Goal: Task Accomplishment & Management: Use online tool/utility

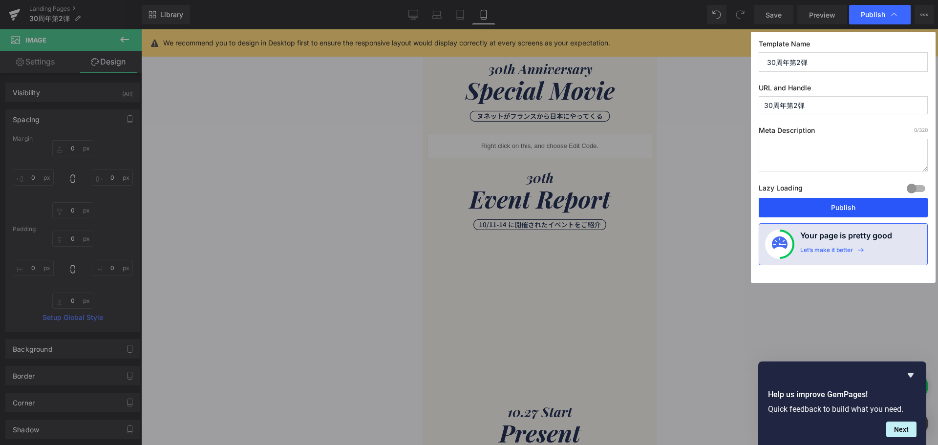
click at [794, 204] on button "Publish" at bounding box center [843, 208] width 169 height 20
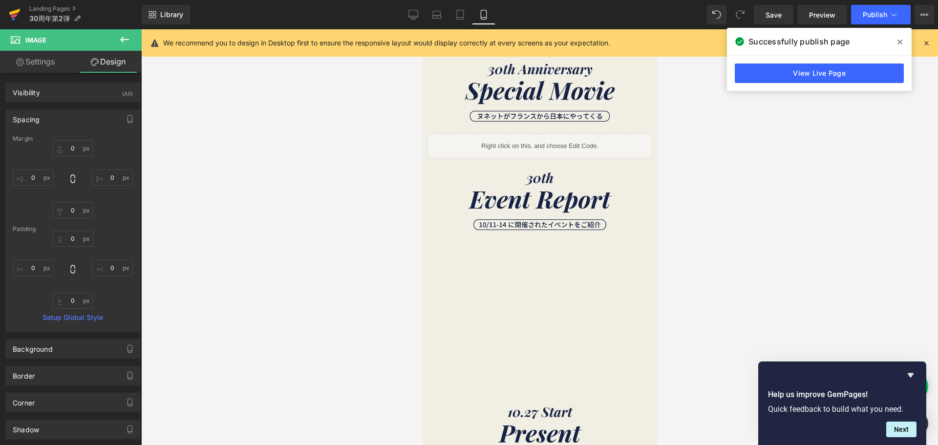
click at [20, 15] on icon at bounding box center [15, 14] width 12 height 24
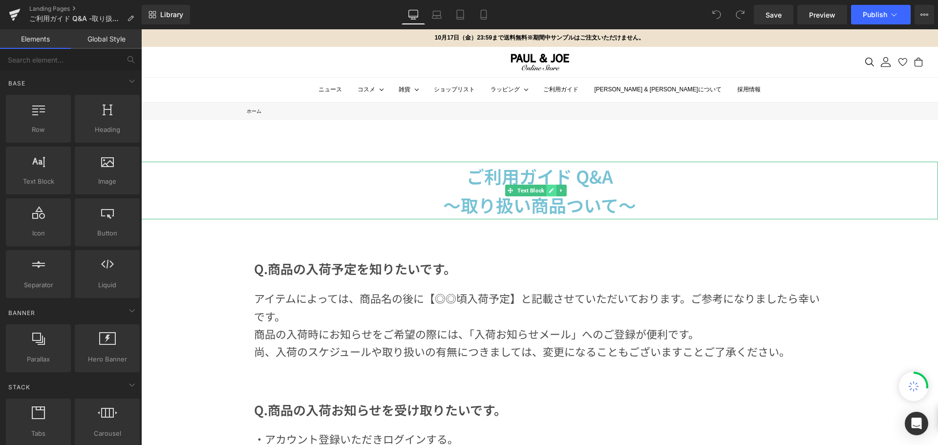
click at [552, 189] on icon at bounding box center [551, 191] width 5 height 6
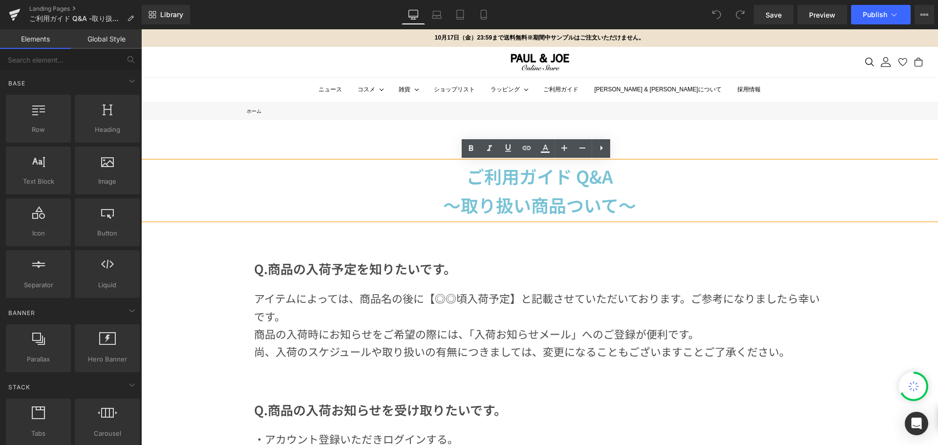
click at [450, 209] on strong "～取り扱い商品ついて～" at bounding box center [539, 204] width 193 height 25
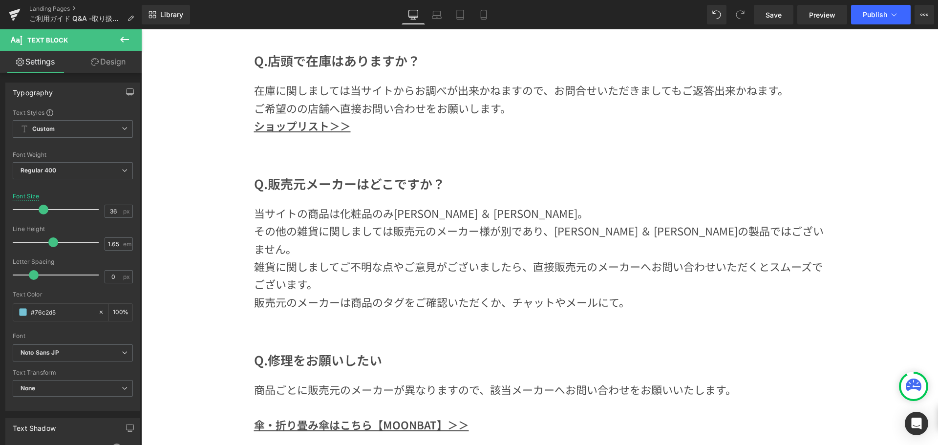
scroll to position [635, 0]
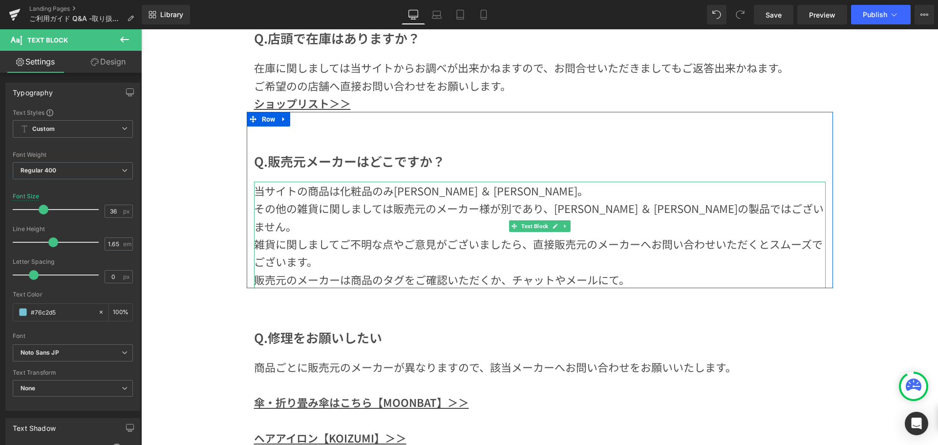
click at [287, 190] on p "当サイトの商品は化粧品のみポール ＆ ジョー。" at bounding box center [540, 191] width 572 height 18
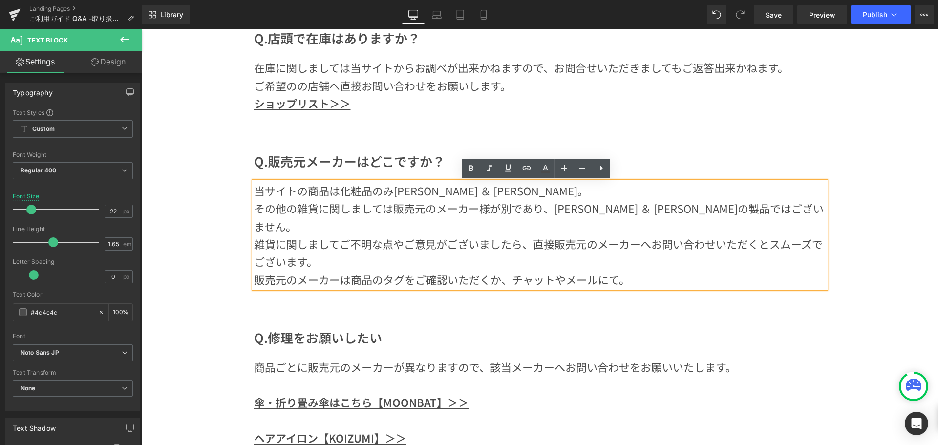
click at [290, 192] on p "当サイトの商品は化粧品のみポール ＆ ジョー。" at bounding box center [540, 191] width 572 height 18
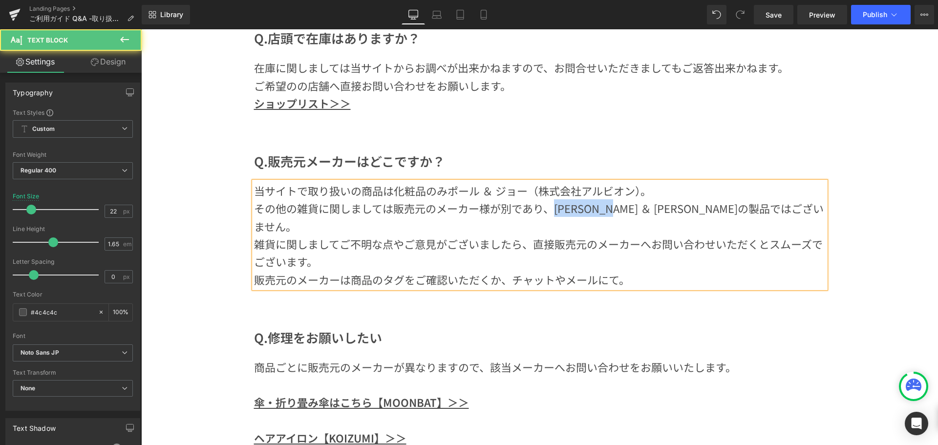
drag, startPoint x: 627, startPoint y: 210, endPoint x: 547, endPoint y: 212, distance: 80.1
click at [547, 212] on p "その他の雑貨に関しましては販売元のメーカー様が別であり、ポール ＆ ジョーの製品ではございません。" at bounding box center [540, 217] width 572 height 36
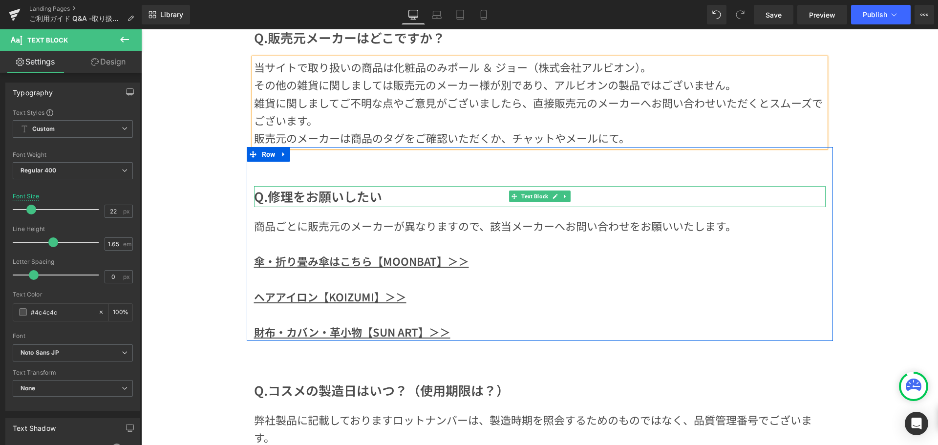
scroll to position [782, 0]
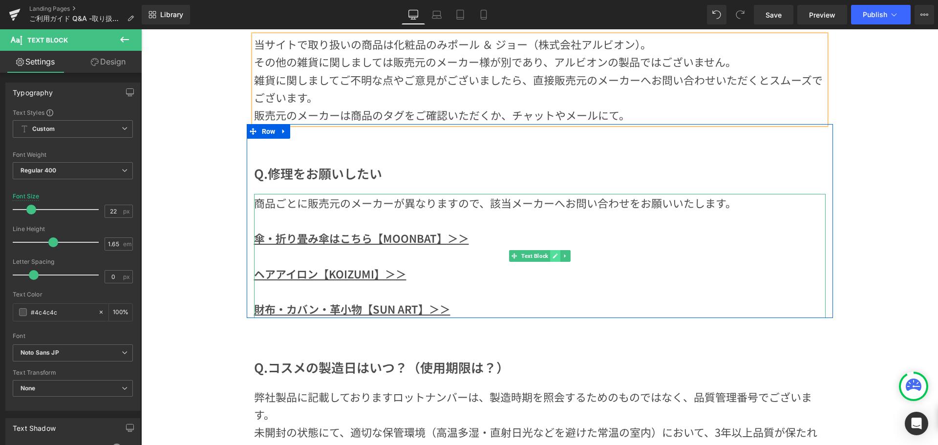
click at [553, 255] on icon at bounding box center [555, 256] width 5 height 6
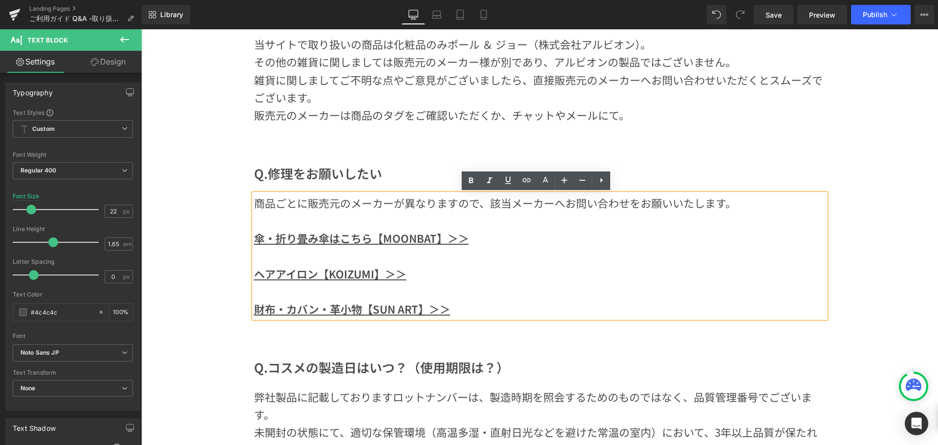
click at [730, 204] on p "商品ごとに販売元のメーカーが異なりますので、該当メーカーへお問い合わせをお願いいたします。" at bounding box center [540, 203] width 572 height 18
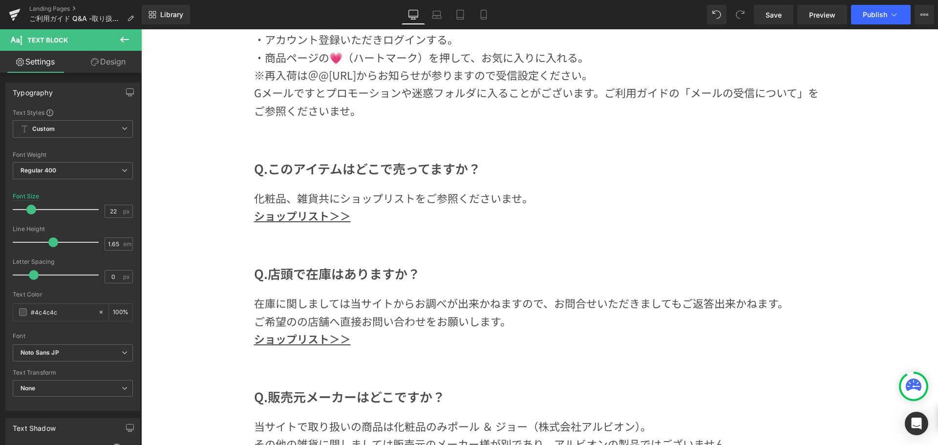
scroll to position [391, 0]
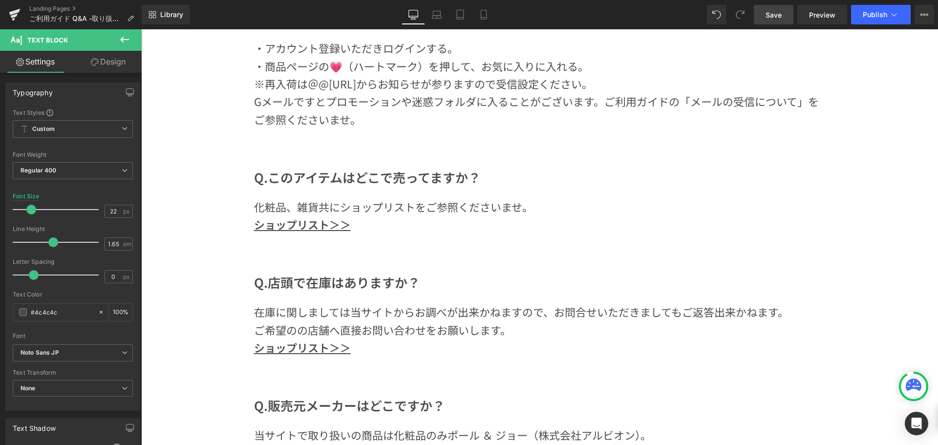
click at [776, 17] on span "Save" at bounding box center [774, 15] width 16 height 10
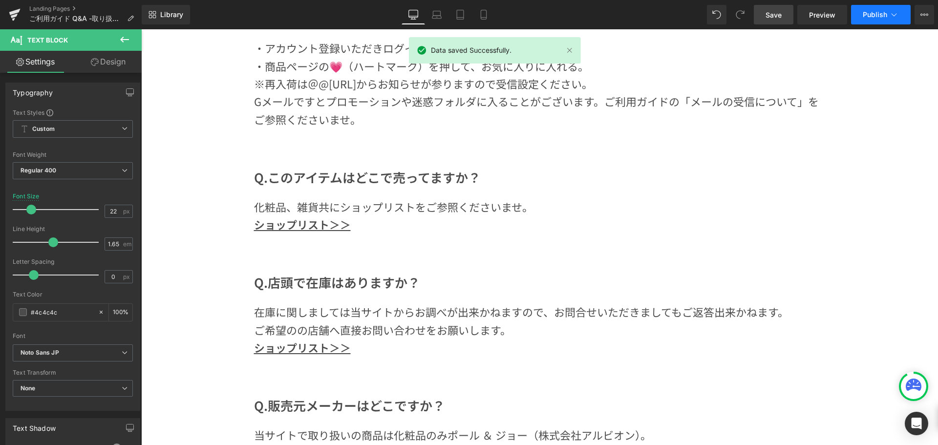
click at [863, 17] on span "Publish" at bounding box center [875, 15] width 24 height 8
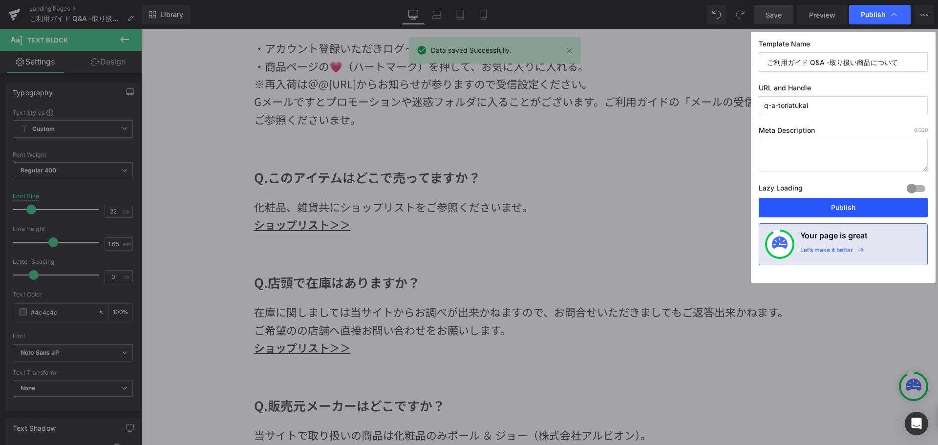
click at [808, 202] on button "Publish" at bounding box center [843, 208] width 169 height 20
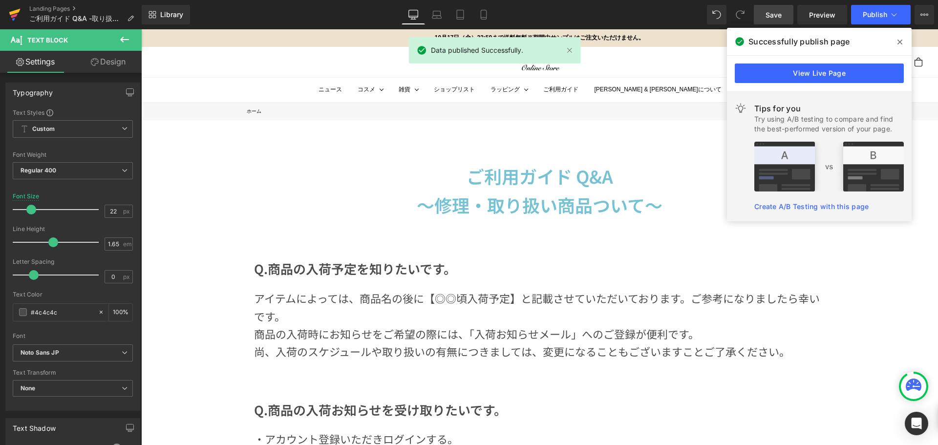
click at [19, 21] on icon at bounding box center [15, 14] width 12 height 24
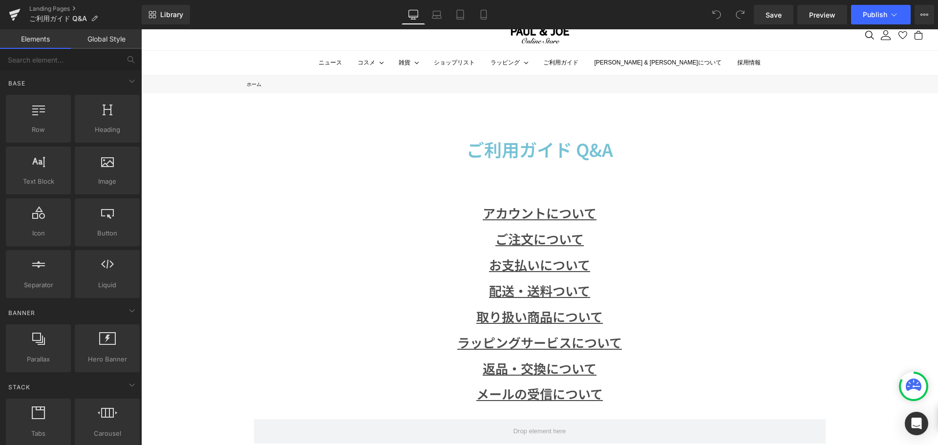
scroll to position [49, 0]
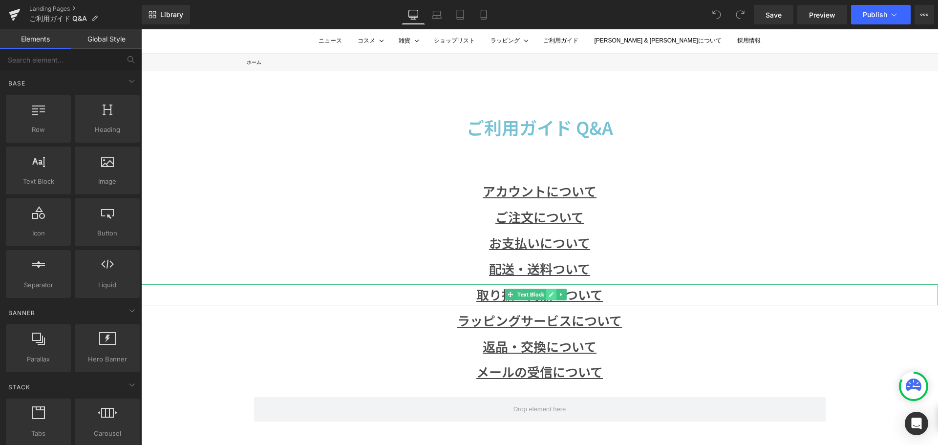
click at [553, 296] on icon at bounding box center [551, 295] width 5 height 6
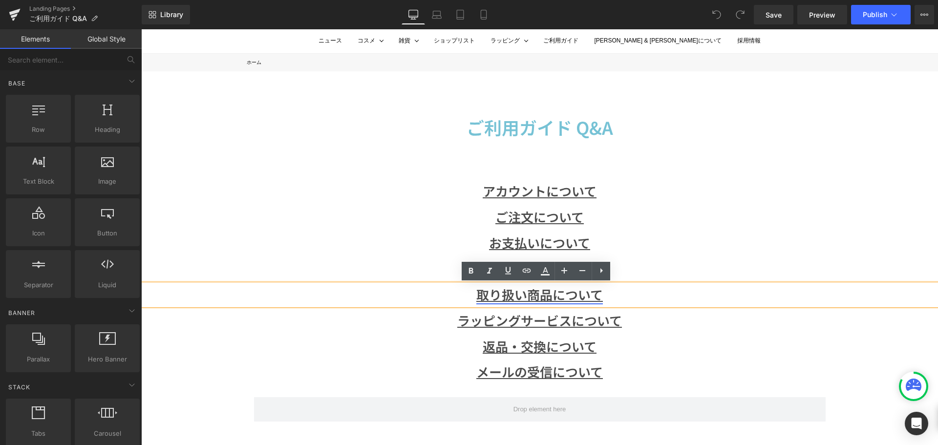
click at [477, 295] on u "取り扱い商品について" at bounding box center [539, 294] width 127 height 18
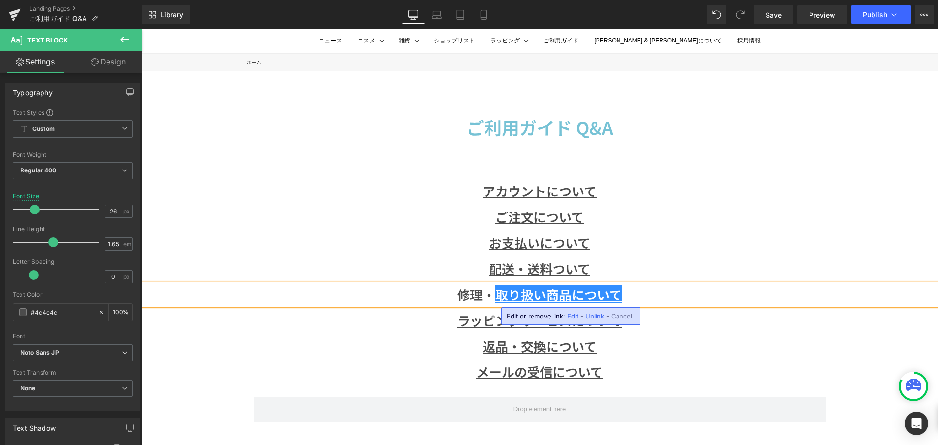
click at [803, 322] on p "ラッピングサービスについて" at bounding box center [539, 320] width 797 height 21
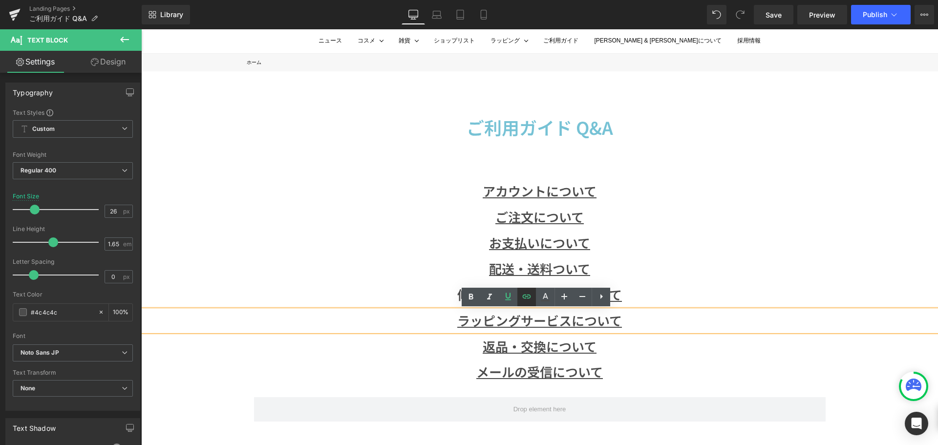
click at [532, 294] on icon at bounding box center [527, 297] width 12 height 12
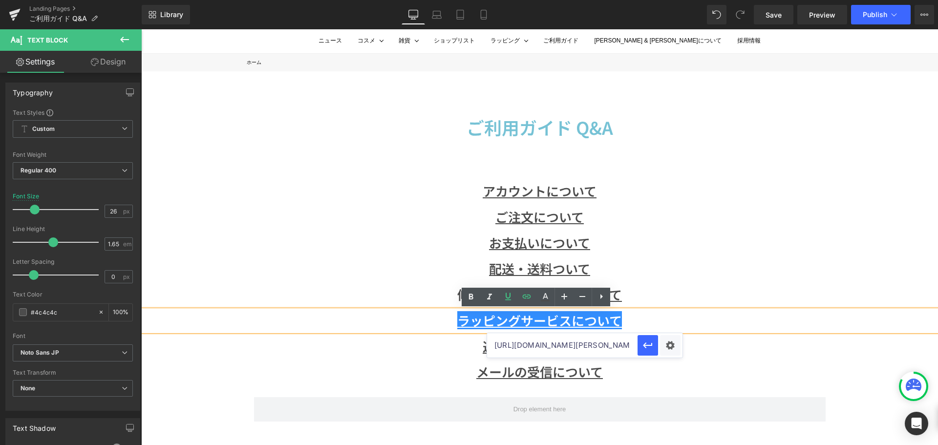
click at [535, 350] on input "https://www.paul-joe-beaute.com/pages/q-a-wrapping" at bounding box center [562, 345] width 150 height 24
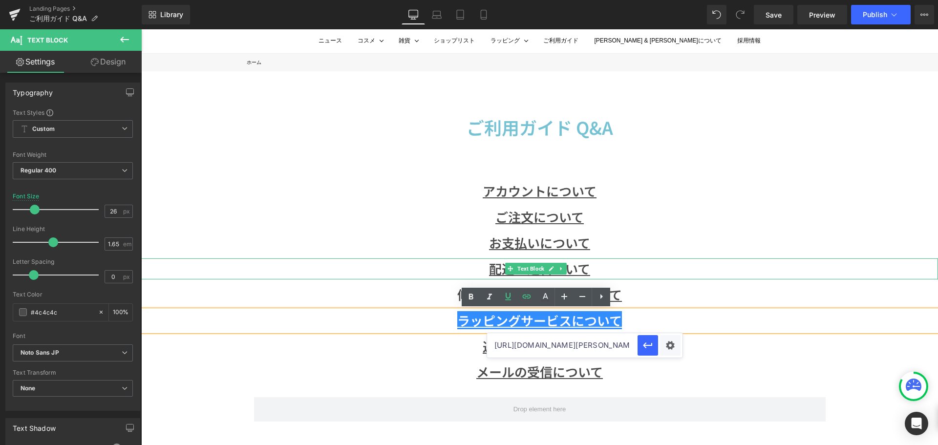
click at [720, 263] on p "配送・送料ついて" at bounding box center [539, 268] width 797 height 21
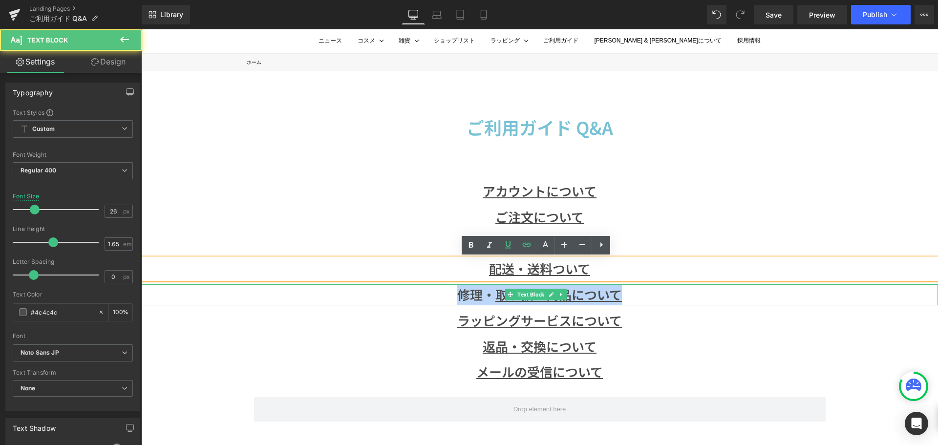
drag, startPoint x: 453, startPoint y: 294, endPoint x: 622, endPoint y: 292, distance: 169.5
click at [622, 292] on p "修理・ 取り扱い商品について" at bounding box center [539, 294] width 797 height 21
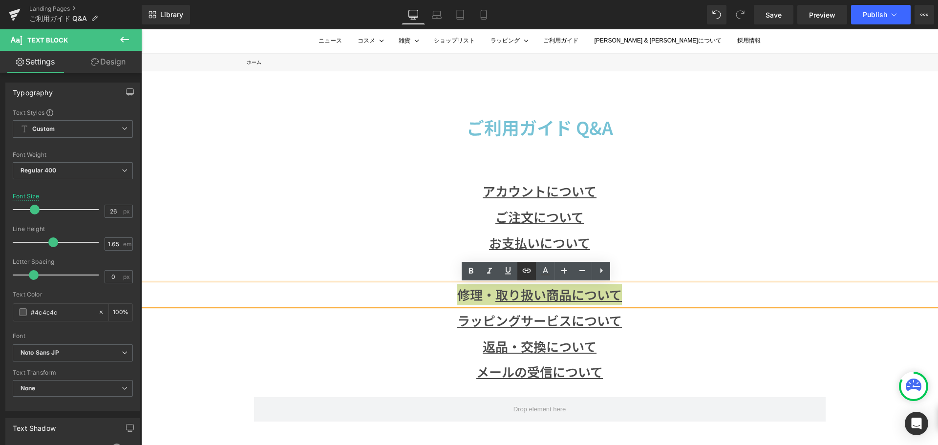
click at [524, 273] on icon at bounding box center [527, 271] width 12 height 12
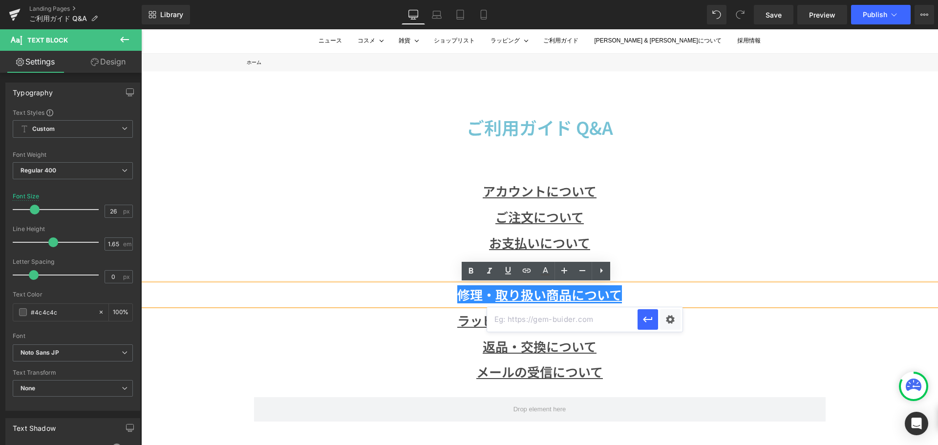
click at [543, 326] on input "text" at bounding box center [562, 319] width 150 height 24
paste input "https://www.paul-joe-beaute.com/pages/q-a-wrapping"
type input "https://www.paul-joe-beaute.com/pages/q-a-wrapping"
drag, startPoint x: 610, startPoint y: 318, endPoint x: 639, endPoint y: 320, distance: 29.4
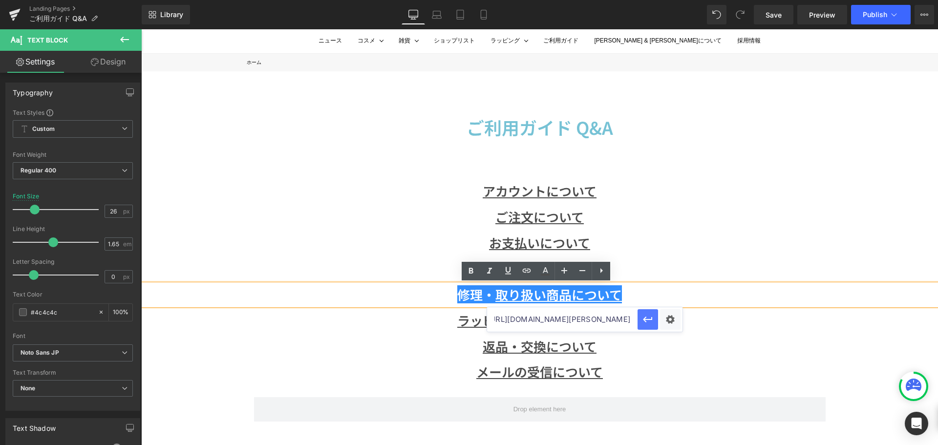
click at [639, 320] on div "https://www.paul-joe-beaute.com/pages/q-a-wrapping" at bounding box center [584, 319] width 195 height 24
click at [141, 29] on div at bounding box center [141, 29] width 0 height 0
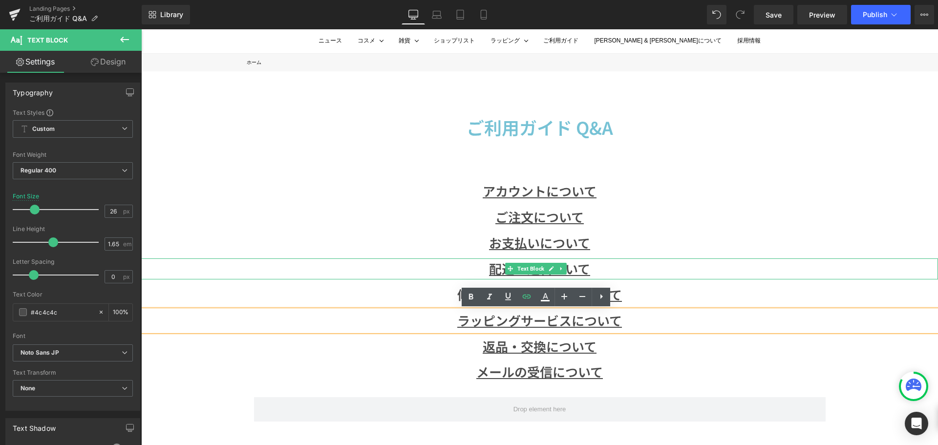
click at [721, 264] on p "配送・送料ついて" at bounding box center [539, 268] width 797 height 21
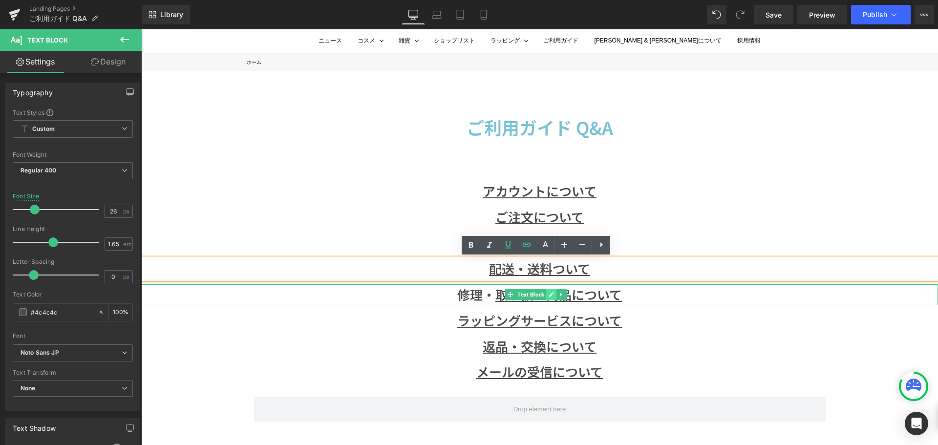
click at [547, 298] on link at bounding box center [551, 295] width 10 height 12
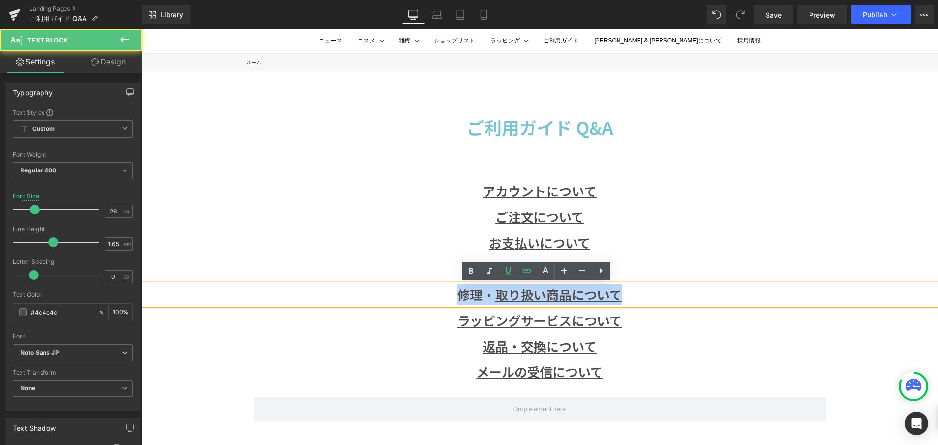
drag, startPoint x: 623, startPoint y: 293, endPoint x: 459, endPoint y: 299, distance: 164.3
click at [459, 299] on p "修理・ 取り扱い商品について" at bounding box center [539, 294] width 797 height 21
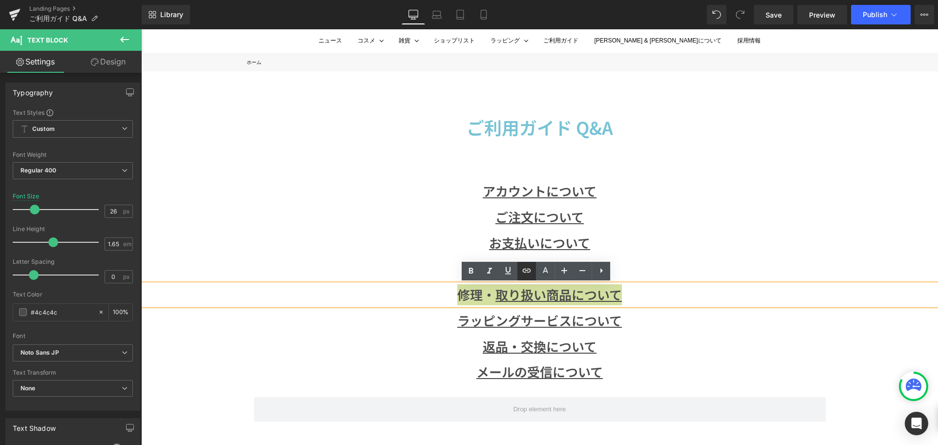
click at [530, 276] on icon at bounding box center [527, 271] width 12 height 12
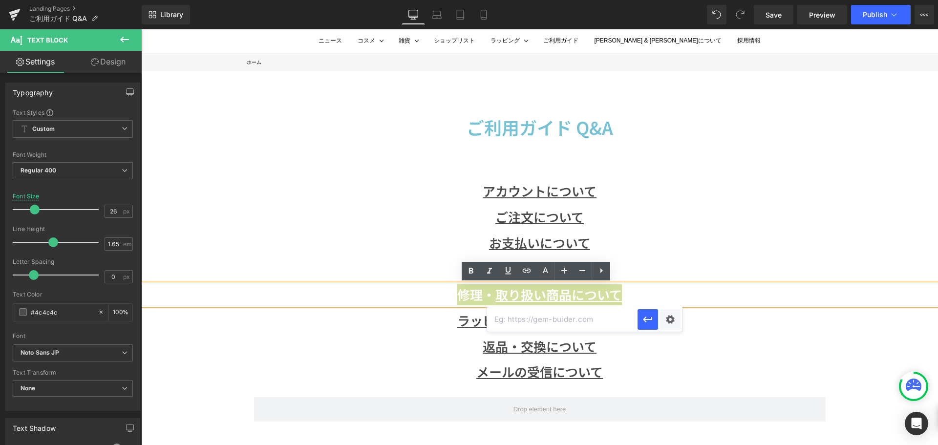
click at [531, 320] on input "text" at bounding box center [562, 319] width 150 height 24
paste input "[URL][DOMAIN_NAME][PERSON_NAME]"
type input "[URL][DOMAIN_NAME][PERSON_NAME]"
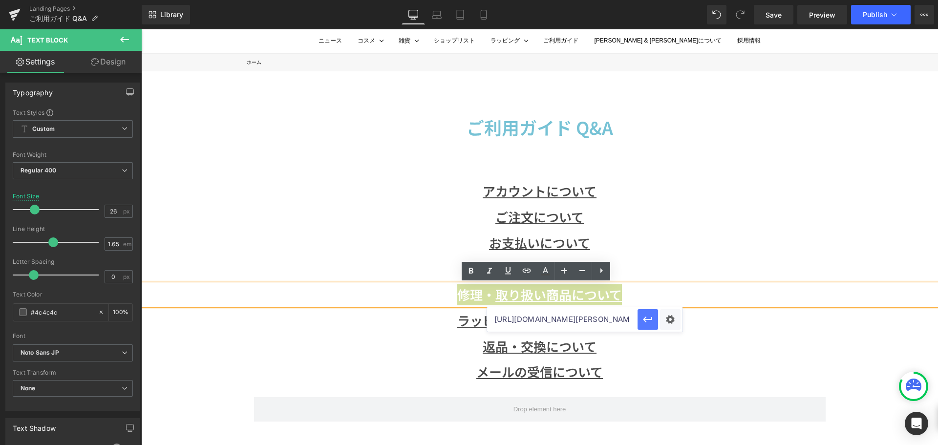
click at [644, 319] on icon "button" at bounding box center [647, 320] width 9 height 6
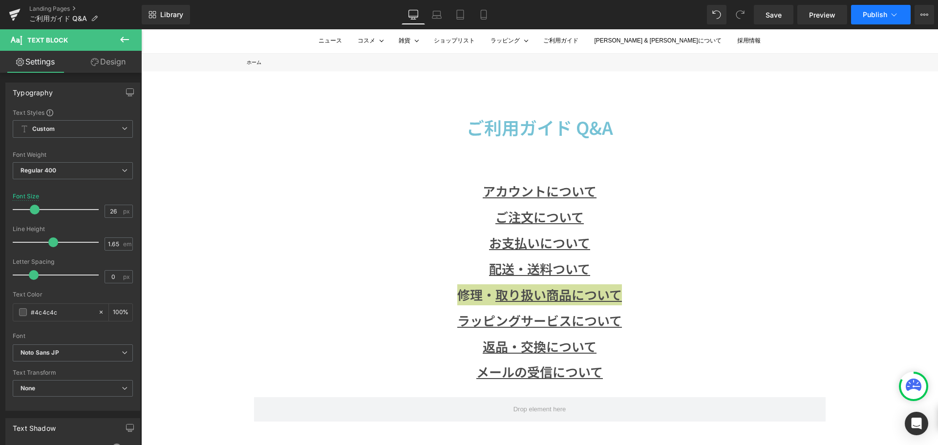
click at [873, 12] on span "Publish" at bounding box center [875, 15] width 24 height 8
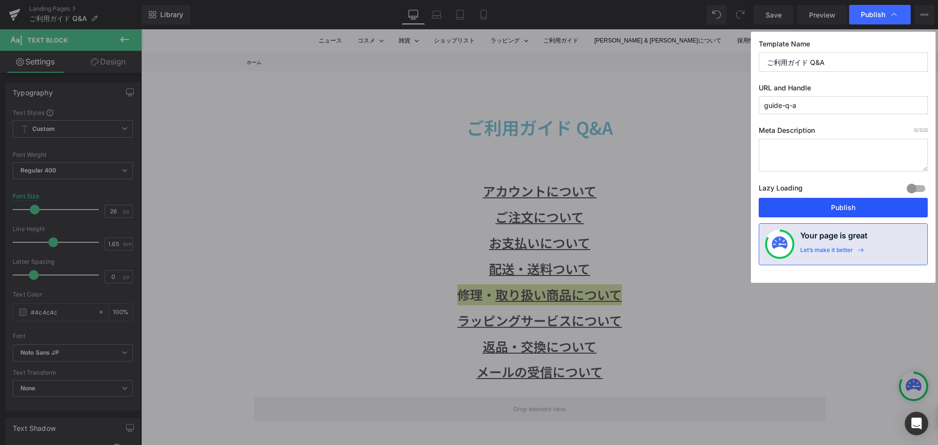
drag, startPoint x: 810, startPoint y: 198, endPoint x: 668, endPoint y: 169, distance: 144.7
click at [810, 198] on button "Publish" at bounding box center [843, 208] width 169 height 20
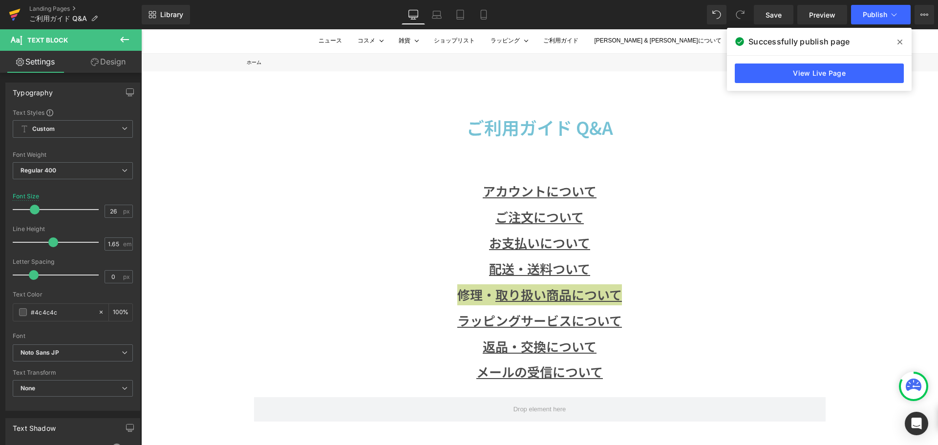
click at [14, 16] on icon at bounding box center [14, 16] width 7 height 4
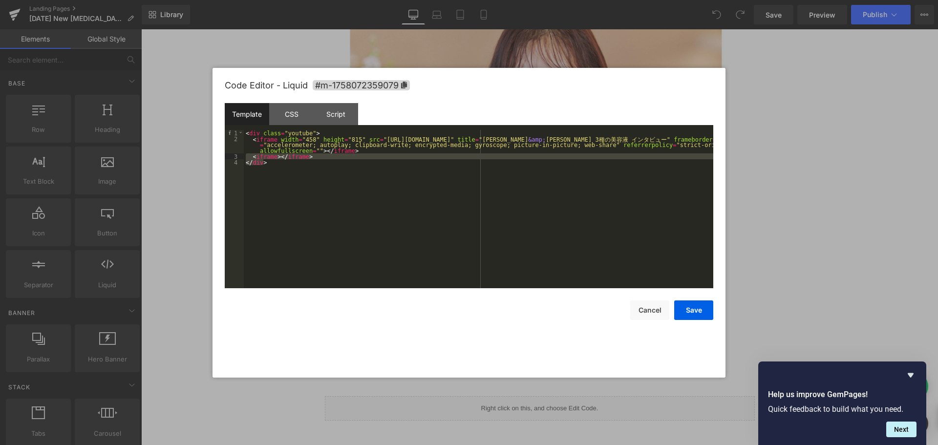
scroll to position [7700, 789]
click at [651, 305] on button "Cancel" at bounding box center [649, 310] width 39 height 20
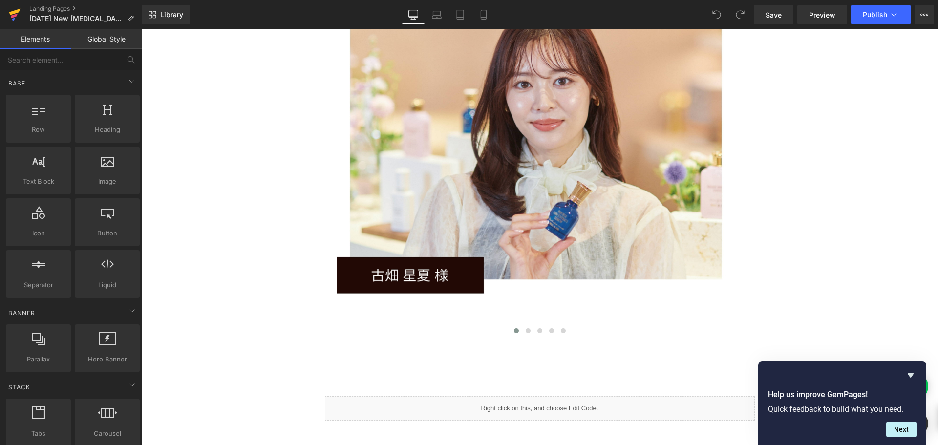
click at [15, 15] on icon at bounding box center [14, 16] width 7 height 4
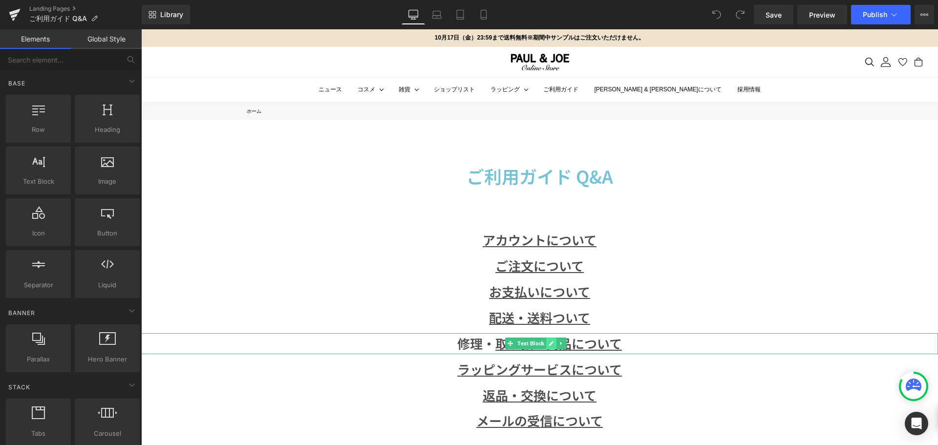
click at [554, 342] on link at bounding box center [551, 344] width 10 height 12
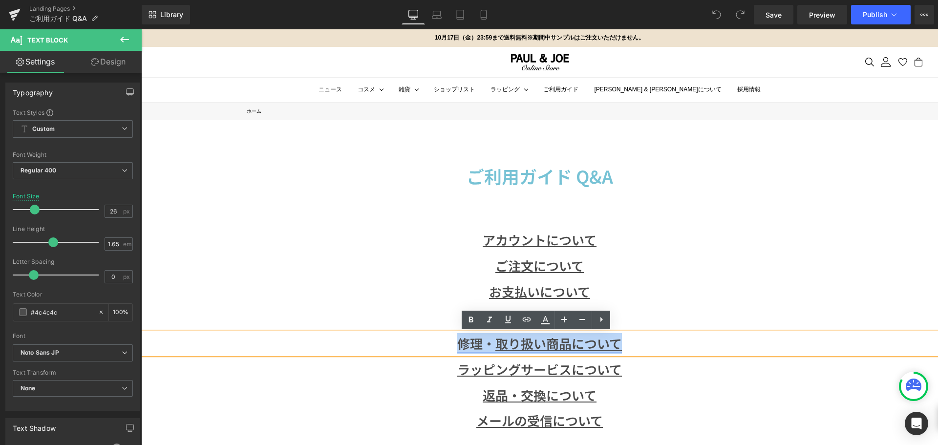
drag, startPoint x: 633, startPoint y: 340, endPoint x: 454, endPoint y: 350, distance: 179.1
click at [454, 350] on p "修理・ 取り扱い商品について" at bounding box center [539, 343] width 797 height 21
click at [525, 320] on icon at bounding box center [527, 320] width 12 height 12
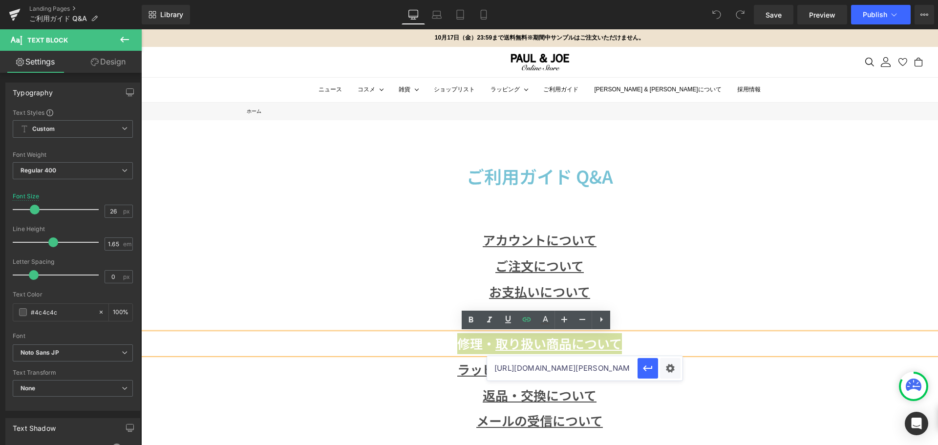
scroll to position [0, 64]
drag, startPoint x: 502, startPoint y: 363, endPoint x: 636, endPoint y: 369, distance: 133.5
click at [636, 369] on input "[URL][DOMAIN_NAME][PERSON_NAME]" at bounding box center [562, 368] width 150 height 24
type input "h"
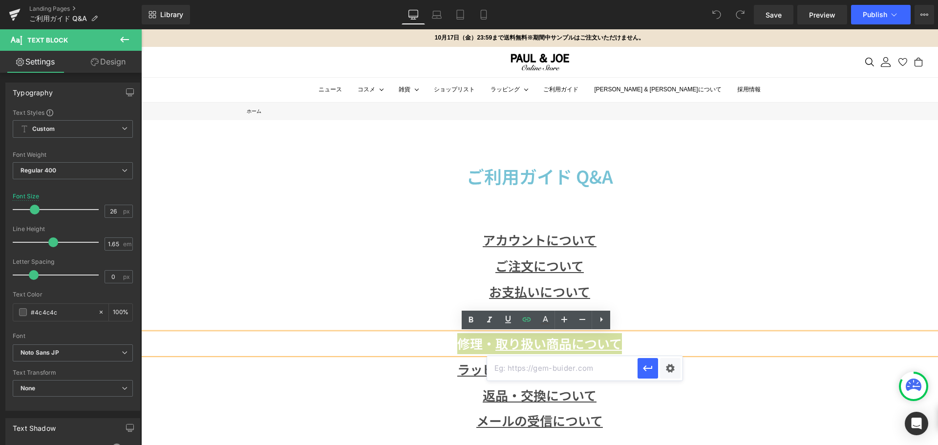
paste input "[URL][DOMAIN_NAME][PERSON_NAME]"
type input "[URL][DOMAIN_NAME][PERSON_NAME]"
click at [510, 320] on icon at bounding box center [508, 319] width 6 height 7
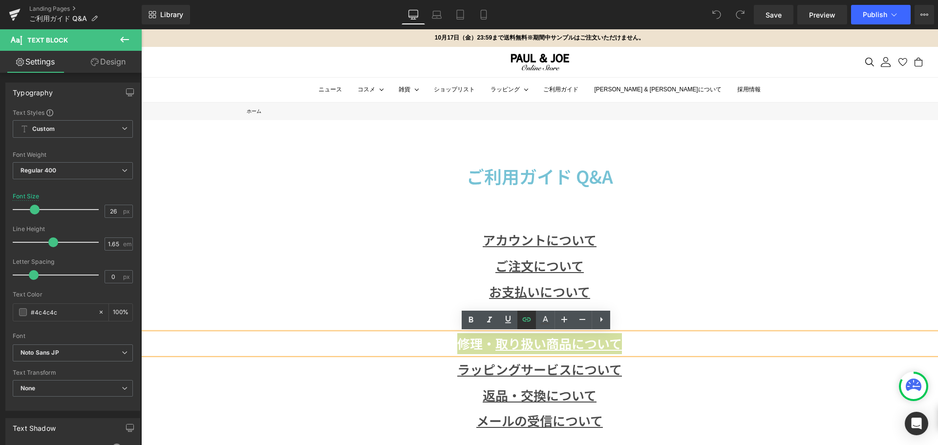
click at [520, 320] on link at bounding box center [526, 320] width 19 height 19
click at [510, 321] on icon at bounding box center [508, 320] width 12 height 12
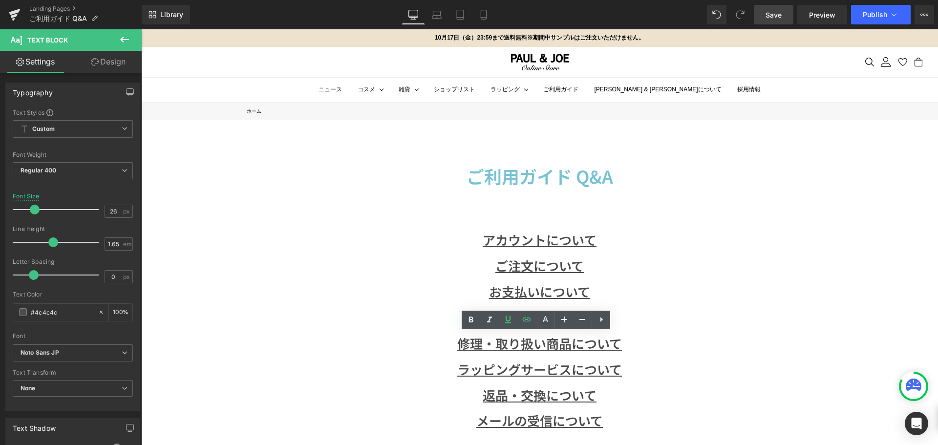
click at [771, 20] on span "Save" at bounding box center [774, 15] width 16 height 10
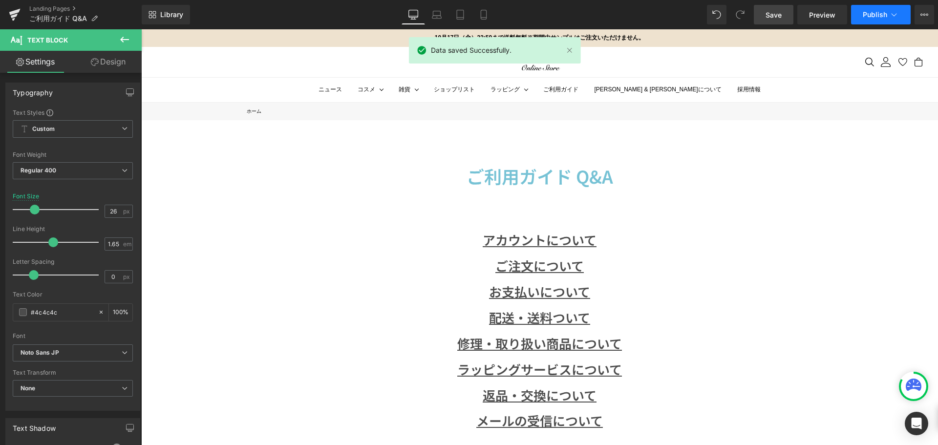
click at [863, 14] on span "Publish" at bounding box center [875, 15] width 24 height 8
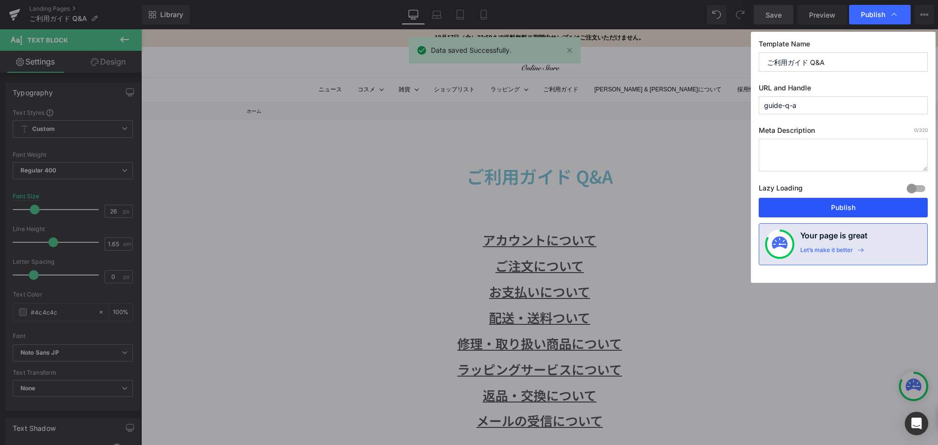
click at [807, 208] on button "Publish" at bounding box center [843, 208] width 169 height 20
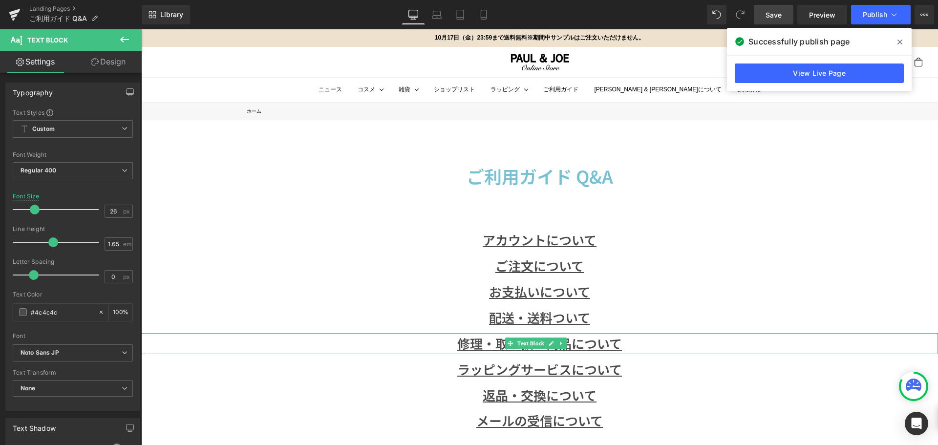
click at [666, 351] on p "修理・ 取り扱い商品について" at bounding box center [539, 343] width 797 height 21
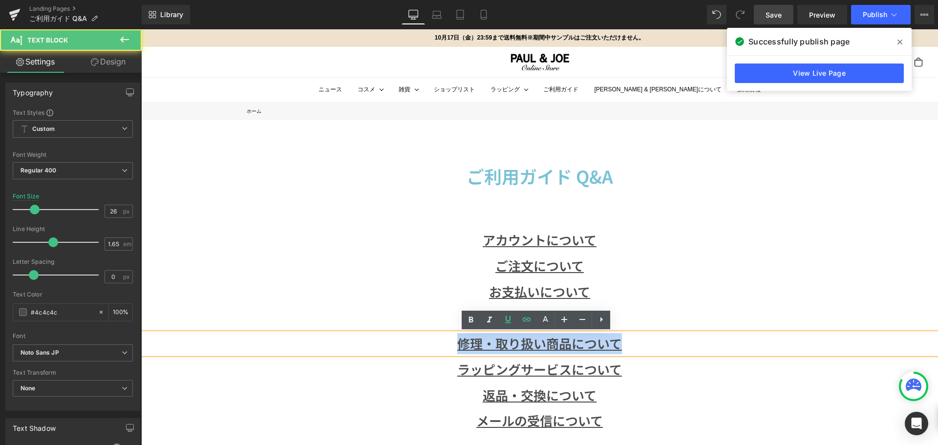
drag, startPoint x: 666, startPoint y: 340, endPoint x: 440, endPoint y: 340, distance: 226.7
click at [440, 340] on p "修理・ 取り扱い商品について" at bounding box center [539, 343] width 797 height 21
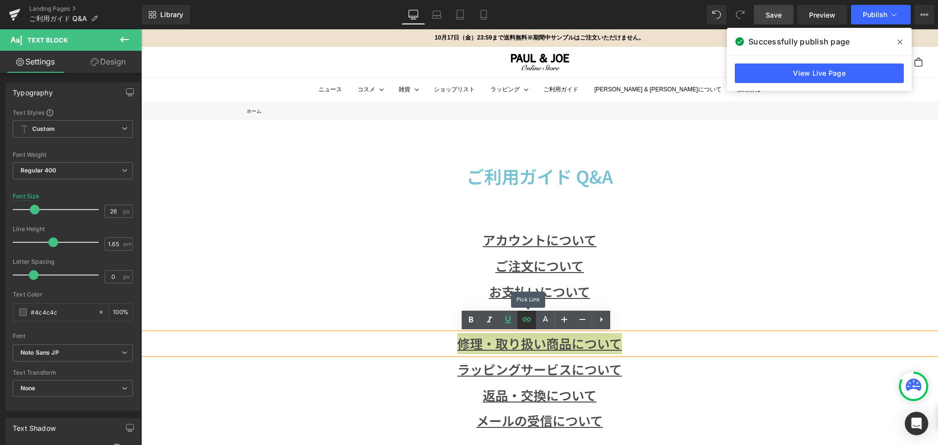
click at [530, 324] on icon at bounding box center [527, 320] width 12 height 12
type input "[URL][DOMAIN_NAME][PERSON_NAME]"
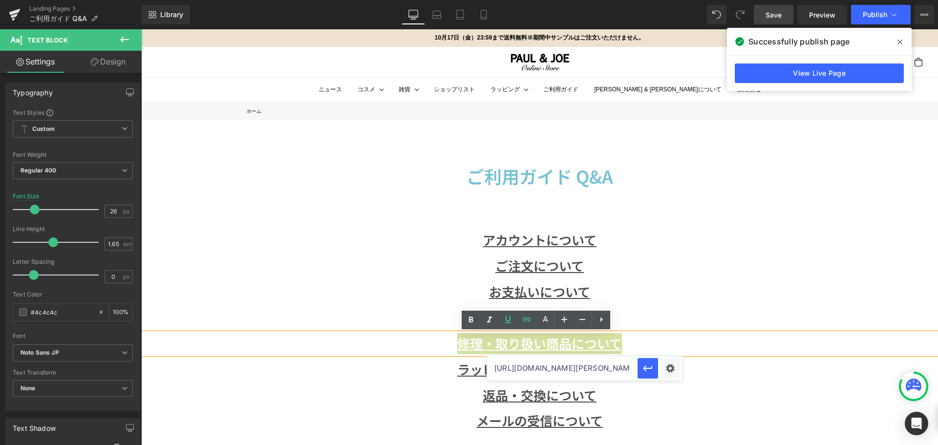
scroll to position [0, 64]
drag, startPoint x: 598, startPoint y: 377, endPoint x: 642, endPoint y: 376, distance: 44.0
click at [642, 376] on div "[URL][DOMAIN_NAME][PERSON_NAME]" at bounding box center [584, 368] width 195 height 24
click at [505, 357] on input "[URL][DOMAIN_NAME][PERSON_NAME]" at bounding box center [562, 368] width 150 height 24
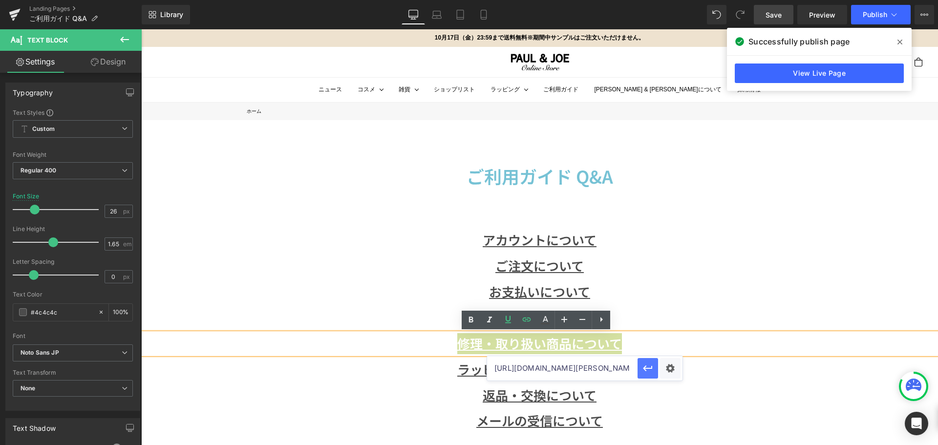
scroll to position [0, 64]
drag, startPoint x: 494, startPoint y: 359, endPoint x: 657, endPoint y: 367, distance: 162.4
click at [657, 367] on div "[URL][DOMAIN_NAME][PERSON_NAME]" at bounding box center [584, 368] width 195 height 24
paste input "[URL][DOMAIN_NAME][PERSON_NAME]"
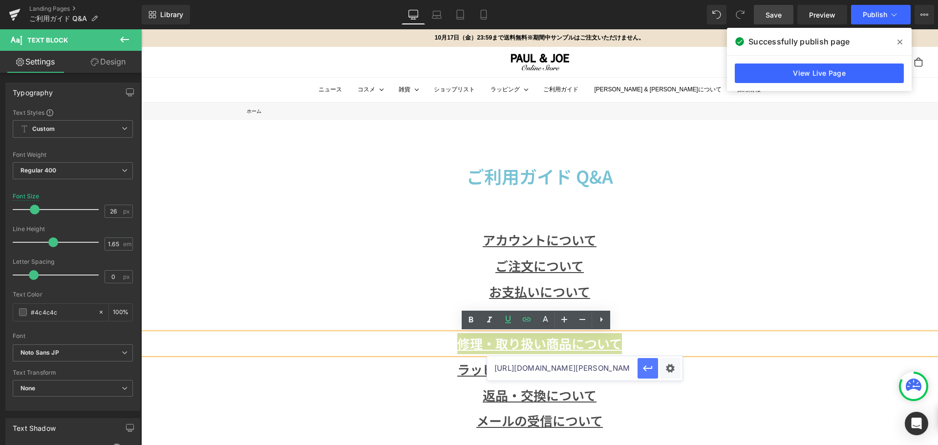
click at [650, 367] on icon "button" at bounding box center [648, 368] width 12 height 12
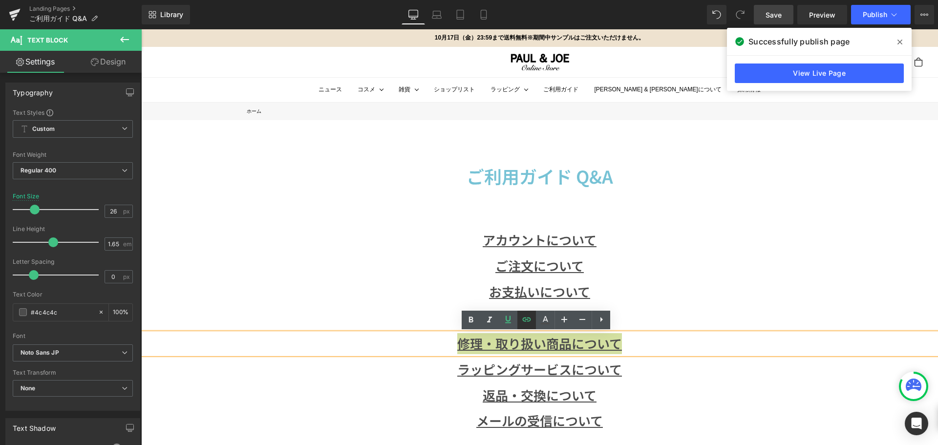
click at [523, 322] on icon at bounding box center [527, 320] width 12 height 12
type input "[URL][DOMAIN_NAME][PERSON_NAME]"
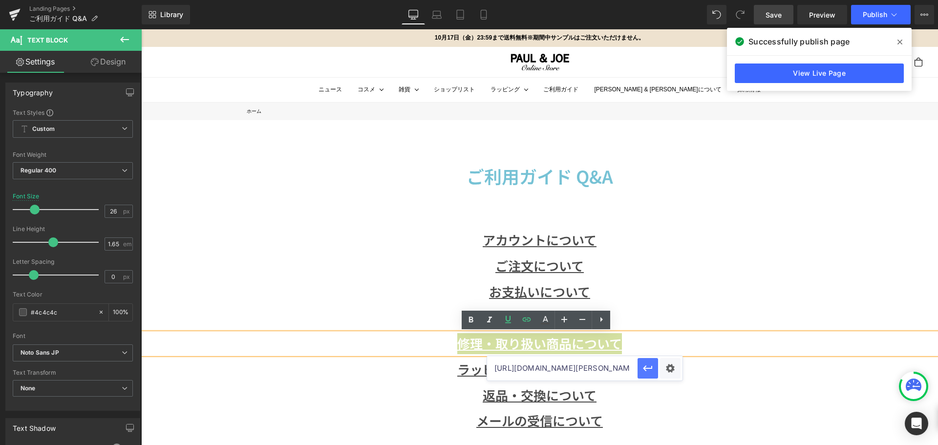
scroll to position [0, 64]
drag, startPoint x: 542, startPoint y: 373, endPoint x: 645, endPoint y: 371, distance: 103.1
click at [645, 371] on div "[URL][DOMAIN_NAME][PERSON_NAME]" at bounding box center [584, 368] width 195 height 24
click at [755, 388] on p "返品・交換について" at bounding box center [539, 395] width 797 height 21
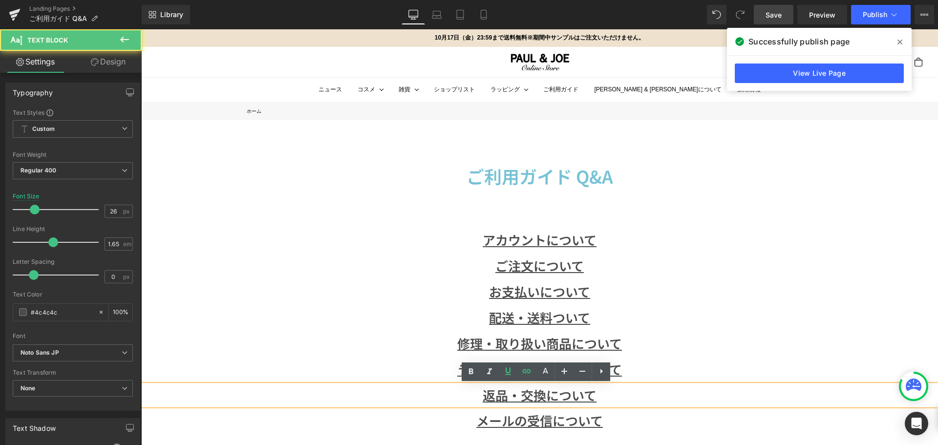
scroll to position [0, 0]
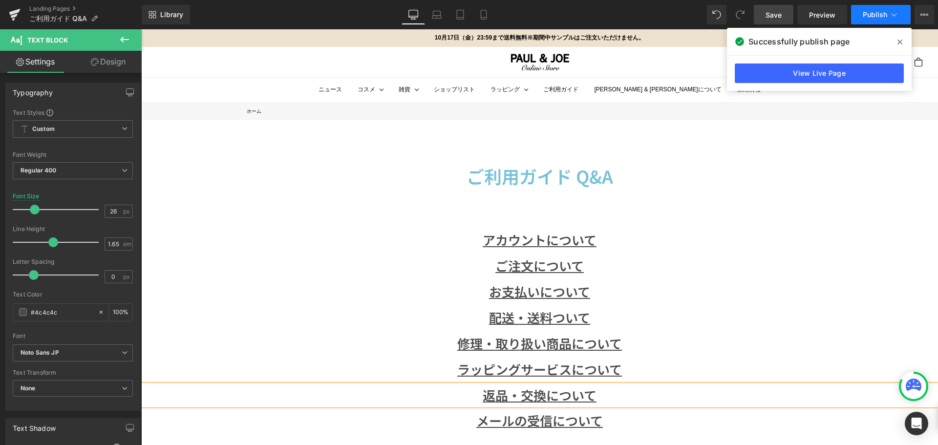
click at [872, 12] on span "Publish" at bounding box center [875, 15] width 24 height 8
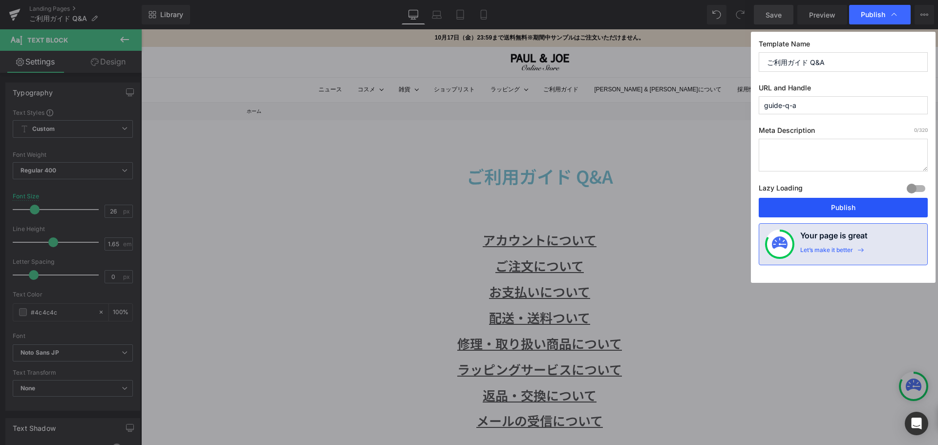
click at [835, 203] on button "Publish" at bounding box center [843, 208] width 169 height 20
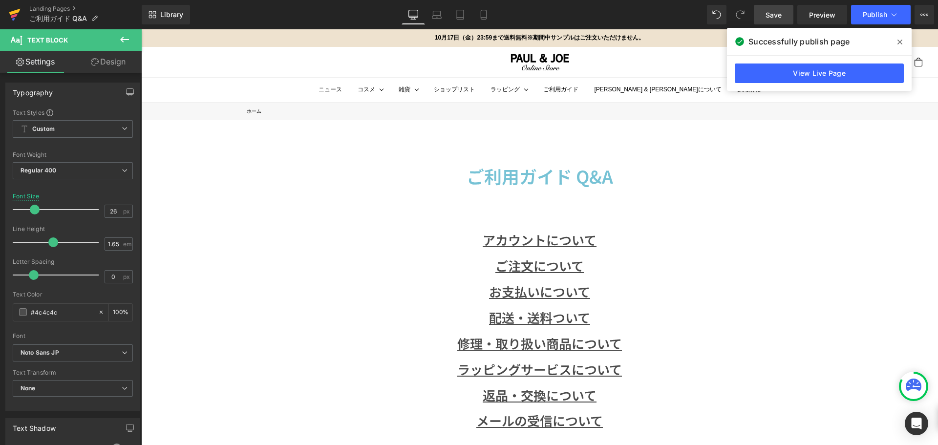
click at [17, 14] on icon at bounding box center [15, 14] width 12 height 24
